Goal: Information Seeking & Learning: Learn about a topic

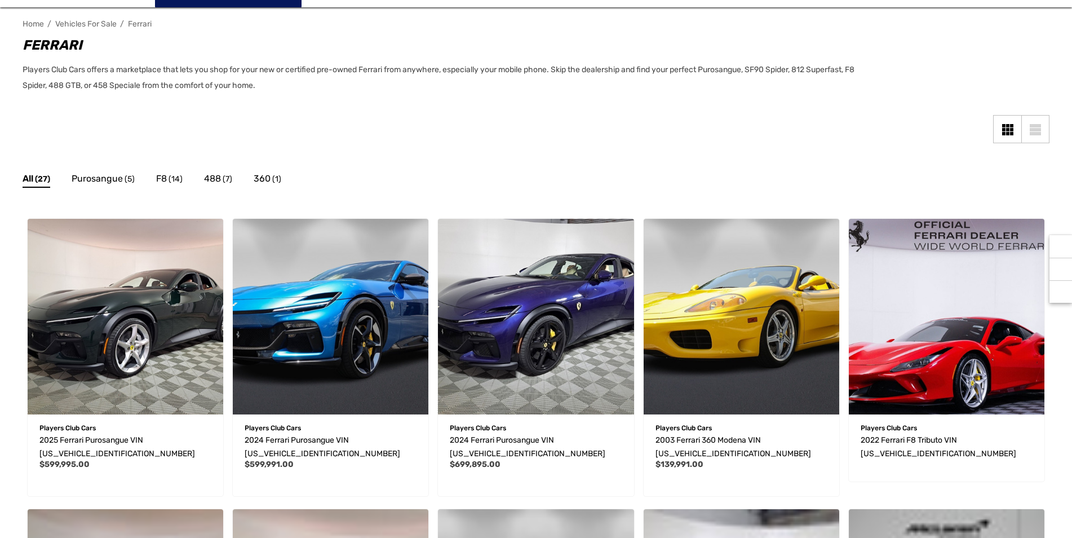
scroll to position [169, 0]
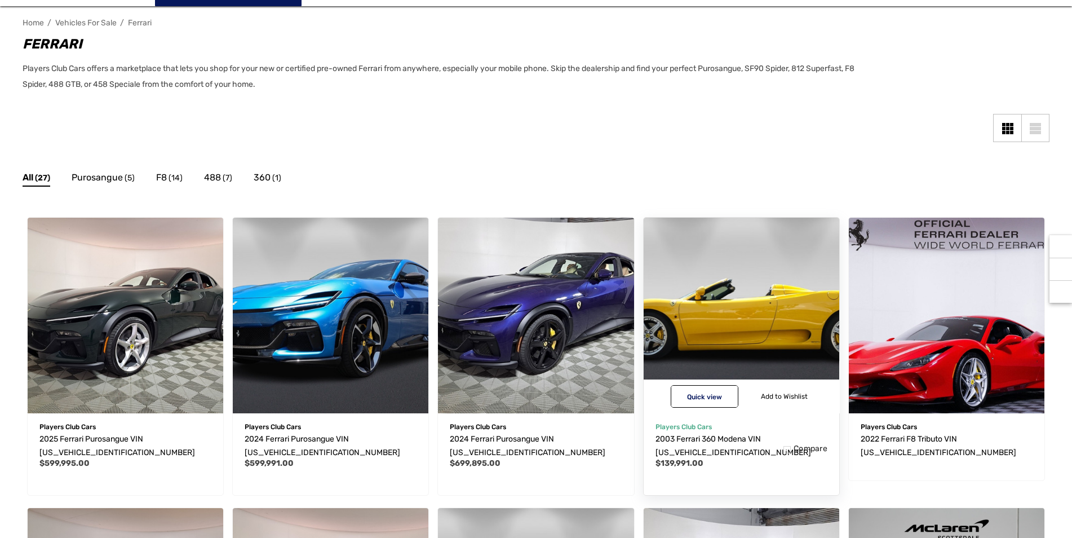
click at [744, 313] on img "2003 Ferrari 360 Modena VIN ZFFYT53A030133990,$139,991.00\a" at bounding box center [740, 314] width 215 height 215
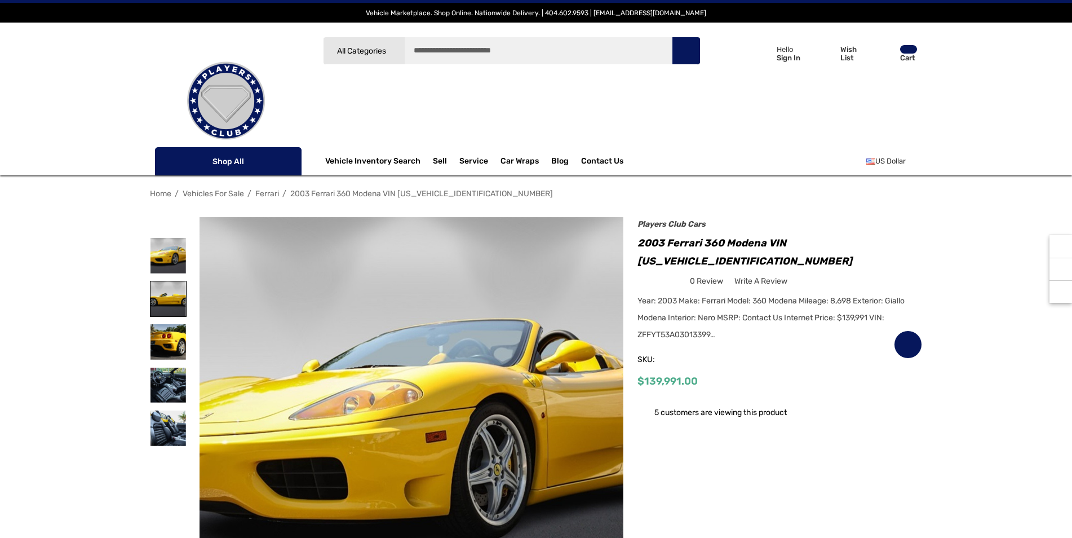
click at [168, 298] on img at bounding box center [167, 298] width 35 height 35
